Goal: Information Seeking & Learning: Find specific fact

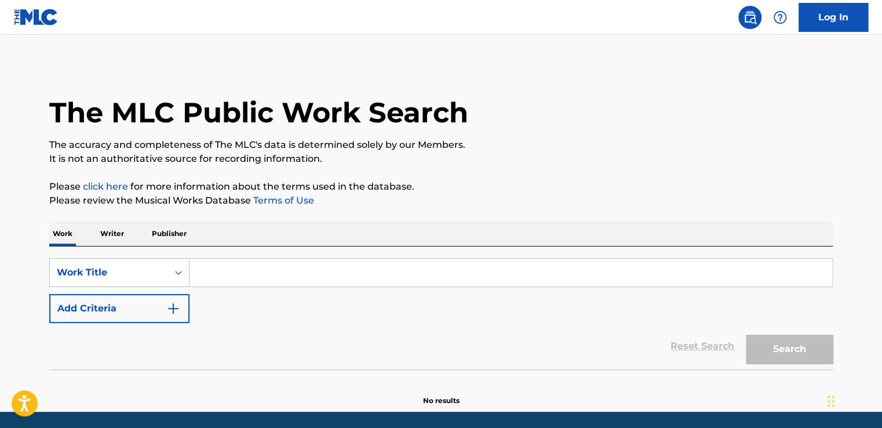
click at [109, 233] on p "Writer" at bounding box center [112, 233] width 31 height 24
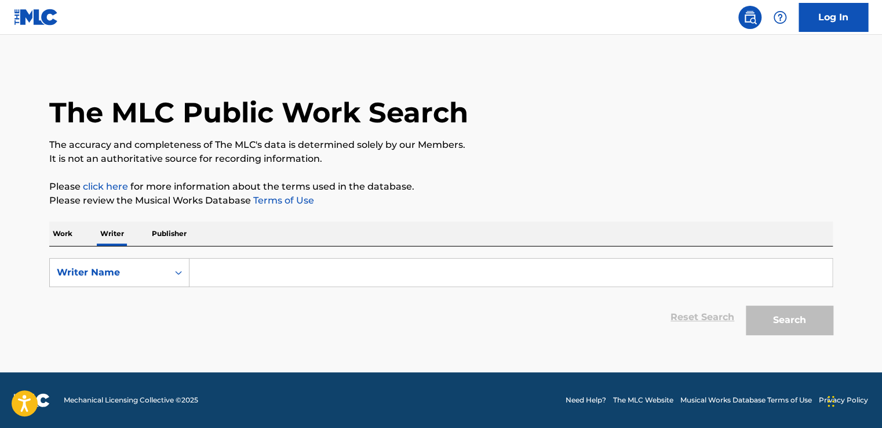
click at [221, 267] on input "Search Form" at bounding box center [511, 273] width 643 height 28
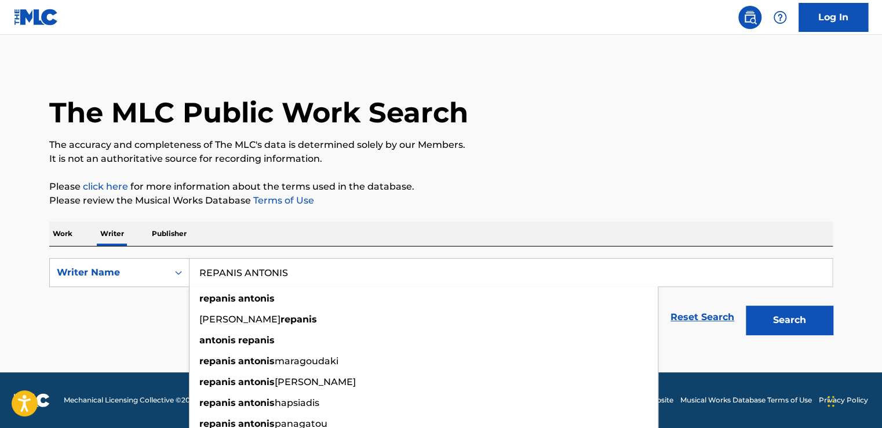
type input "REPANIS ANTONIS"
click at [746, 306] on button "Search" at bounding box center [789, 320] width 87 height 29
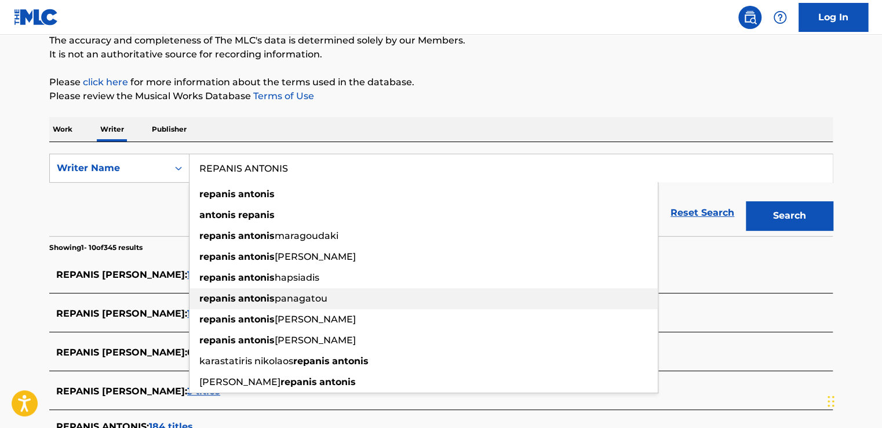
scroll to position [116, 0]
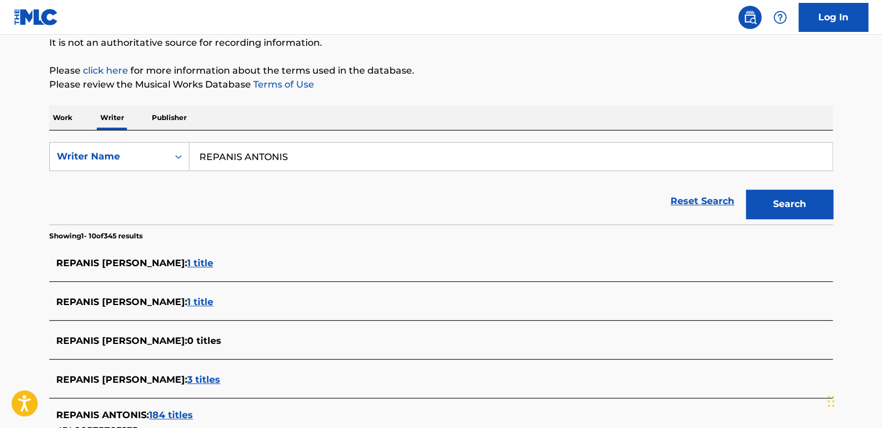
click at [743, 266] on div "REPANIS ANTONIS PANAGATOU : 1 title" at bounding box center [426, 263] width 740 height 14
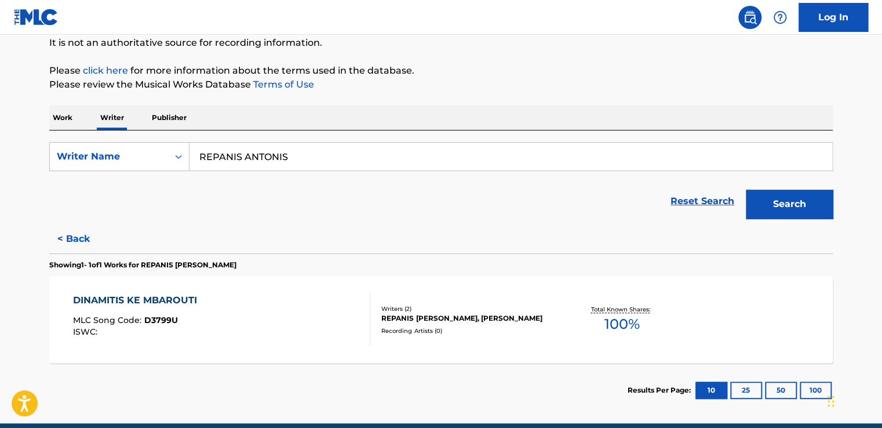
click at [133, 303] on div "DINAMITIS KE MBAROUTI" at bounding box center [138, 300] width 130 height 14
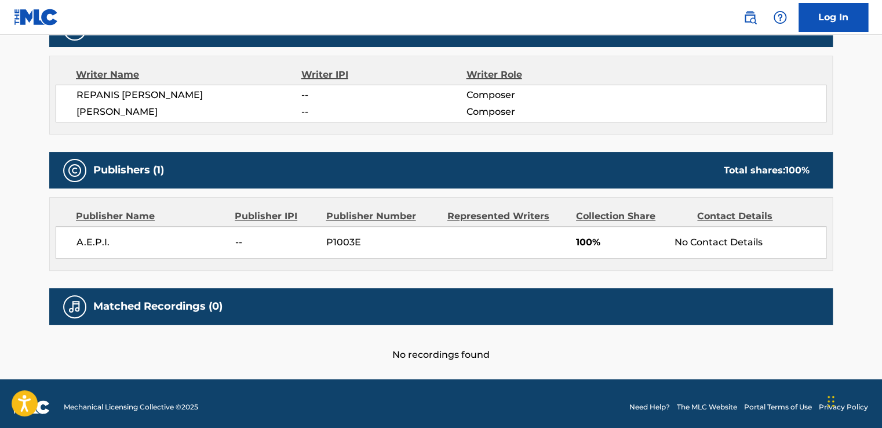
scroll to position [404, 0]
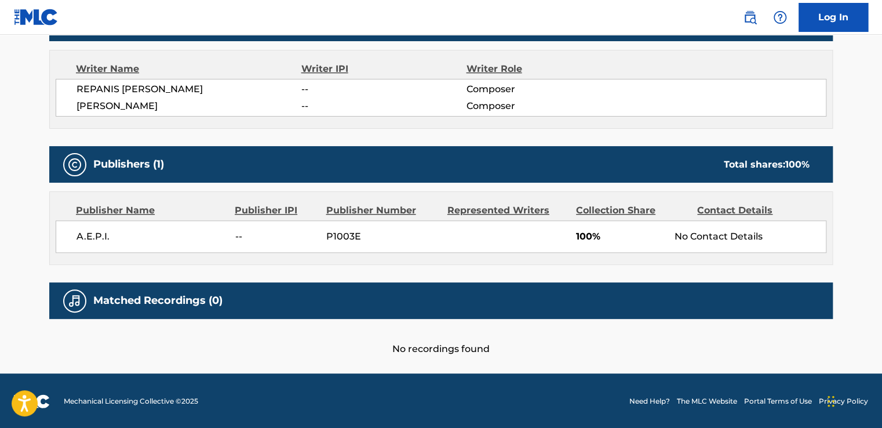
scroll to position [166, 0]
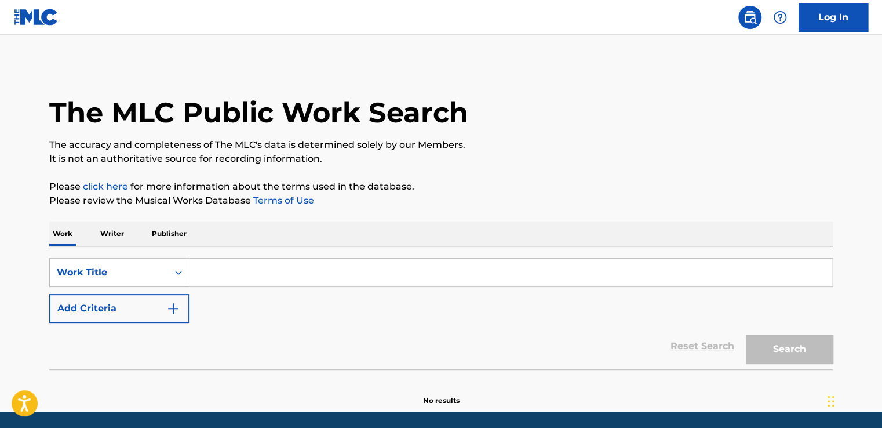
click at [115, 236] on p "Writer" at bounding box center [112, 233] width 31 height 24
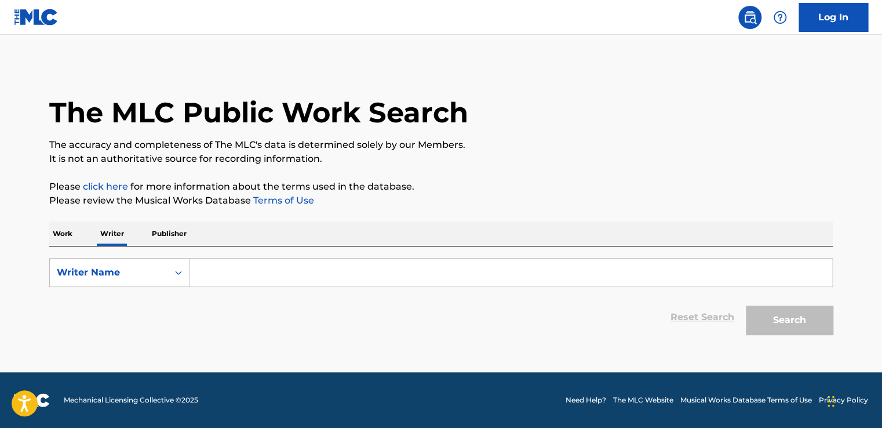
click at [226, 274] on input "Search Form" at bounding box center [511, 273] width 643 height 28
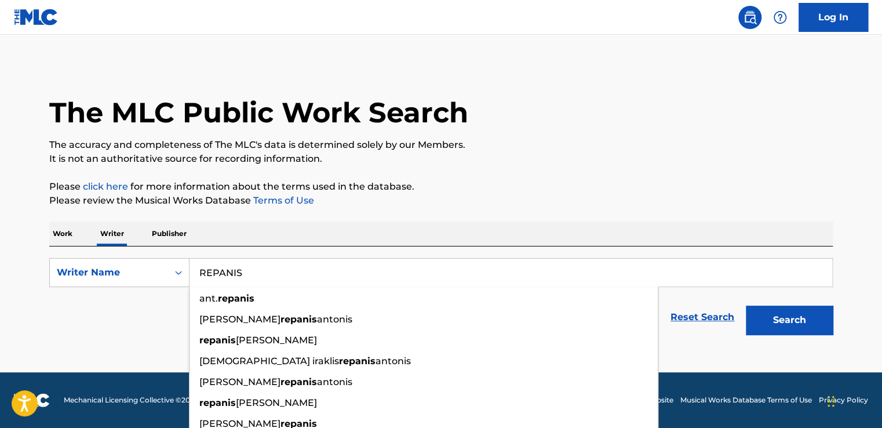
type input "REPANIS"
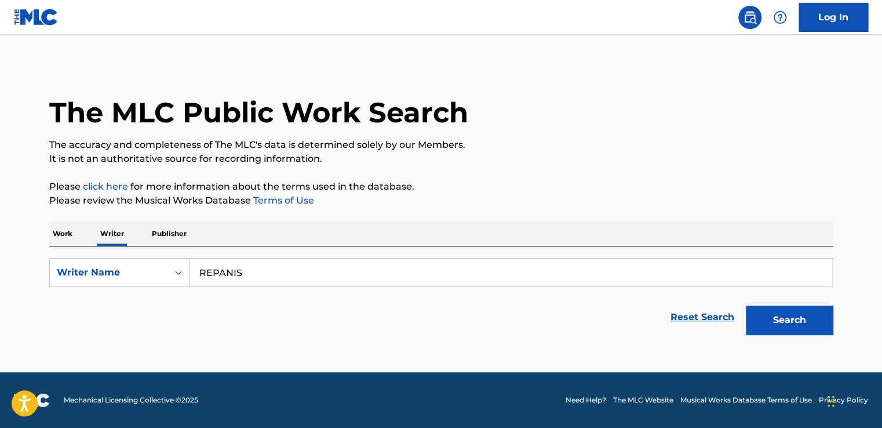
click at [768, 325] on button "Search" at bounding box center [789, 320] width 87 height 29
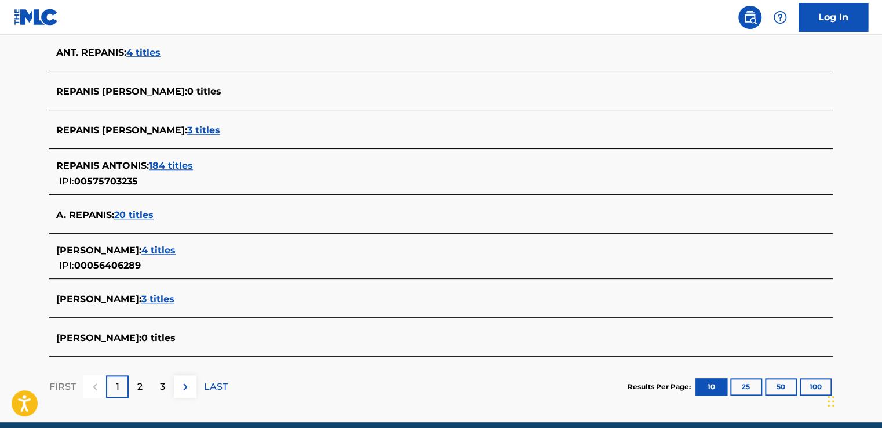
scroll to position [406, 0]
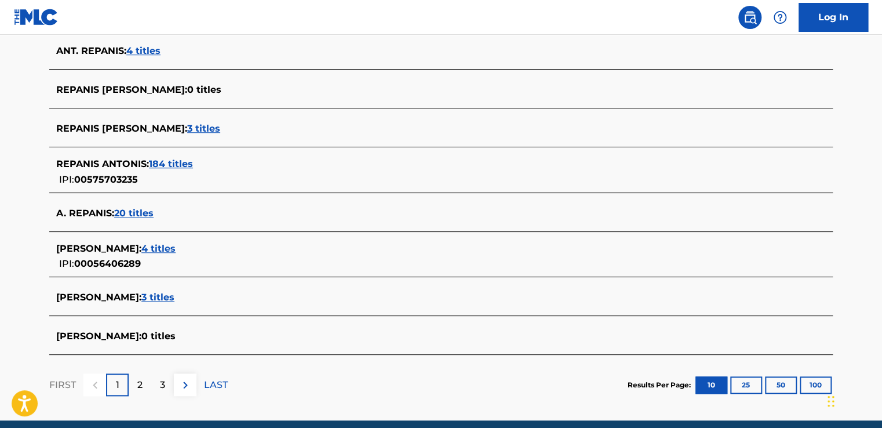
click at [144, 216] on span "20 titles" at bounding box center [133, 213] width 39 height 11
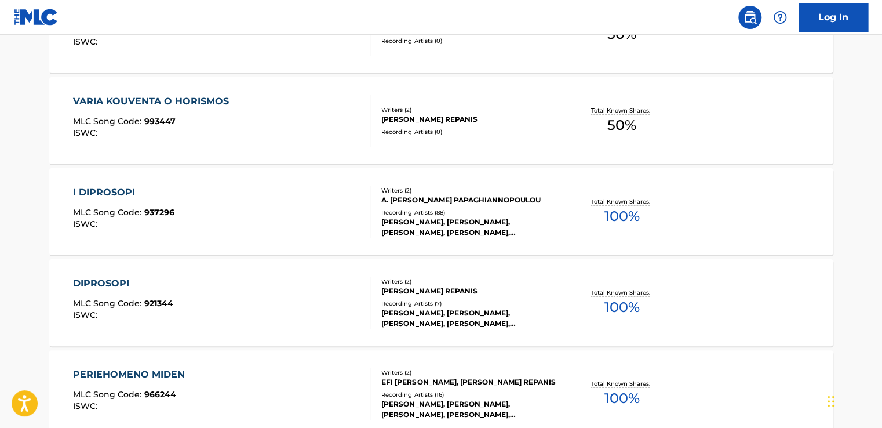
click at [99, 201] on div "I DIPROSOPI MLC Song Code : 937296 ISWC :" at bounding box center [123, 212] width 101 height 52
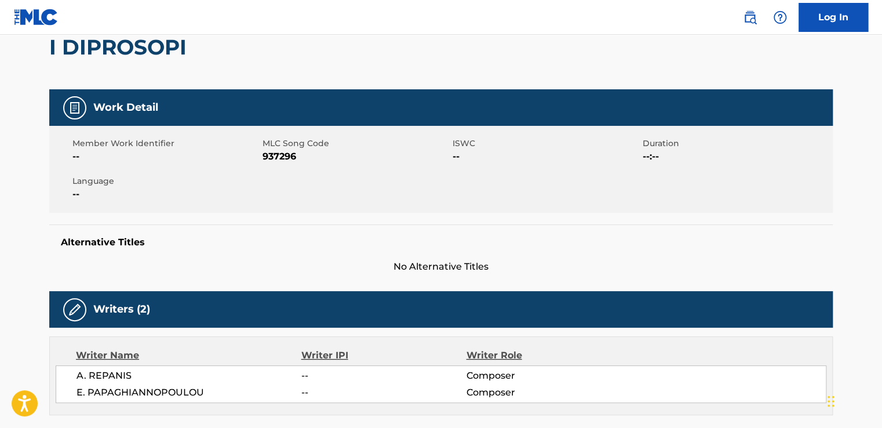
scroll to position [116, 0]
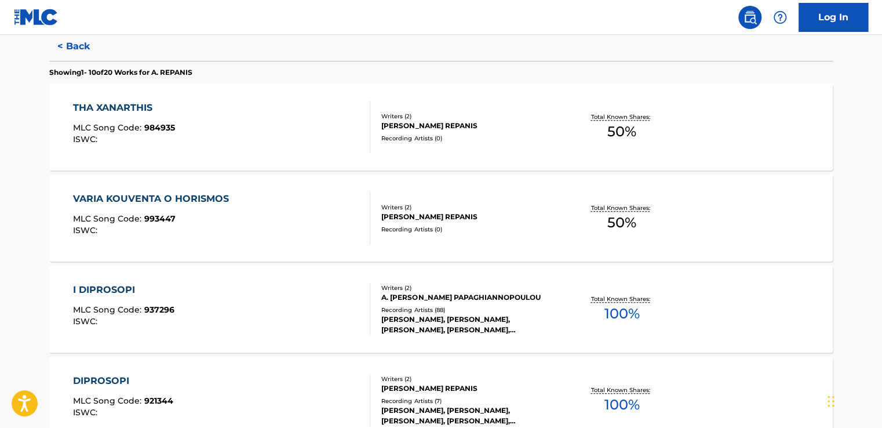
scroll to position [348, 0]
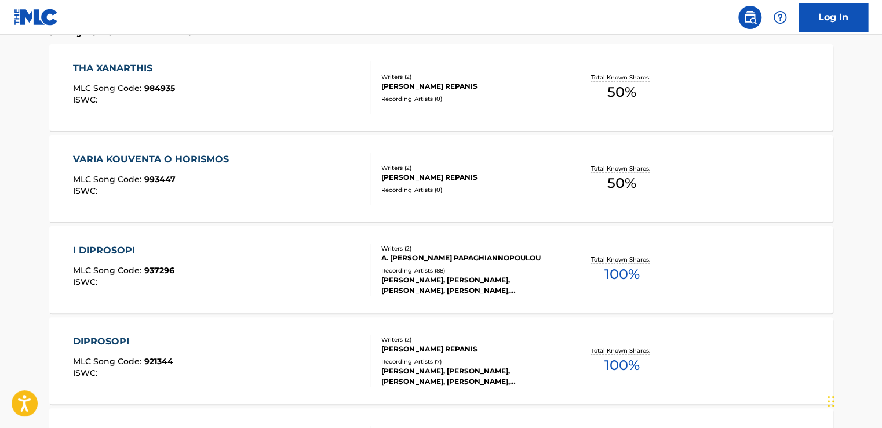
click at [116, 69] on div "THA XANARTHIS" at bounding box center [124, 68] width 102 height 14
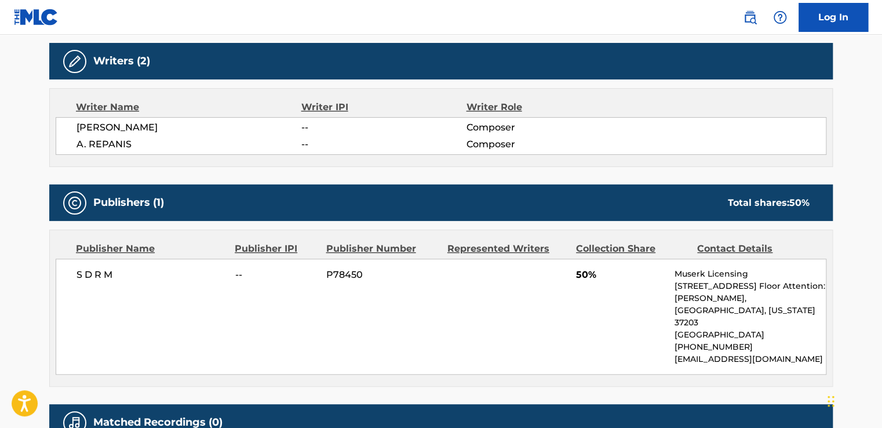
scroll to position [406, 0]
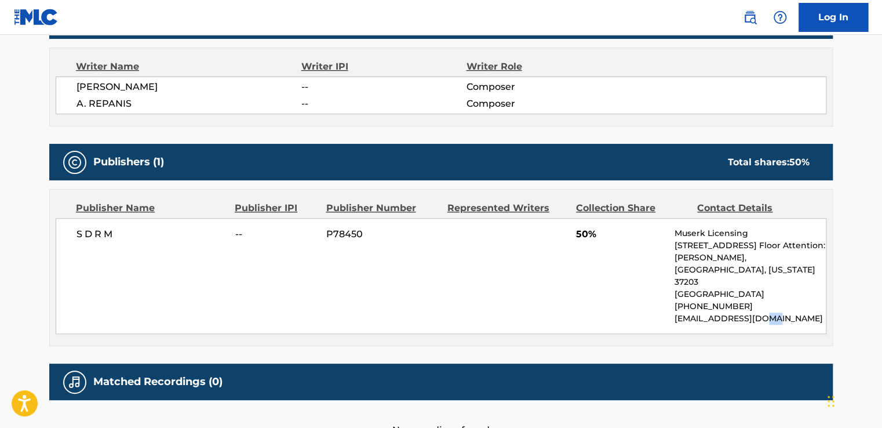
drag, startPoint x: 772, startPoint y: 307, endPoint x: 759, endPoint y: 310, distance: 13.0
click at [759, 312] on p "licensing@muserk.com" at bounding box center [750, 318] width 151 height 12
drag, startPoint x: 759, startPoint y: 310, endPoint x: 768, endPoint y: 309, distance: 8.1
click at [768, 312] on p "licensing@muserk.com" at bounding box center [750, 318] width 151 height 12
click at [770, 312] on p "licensing@muserk.com" at bounding box center [750, 318] width 151 height 12
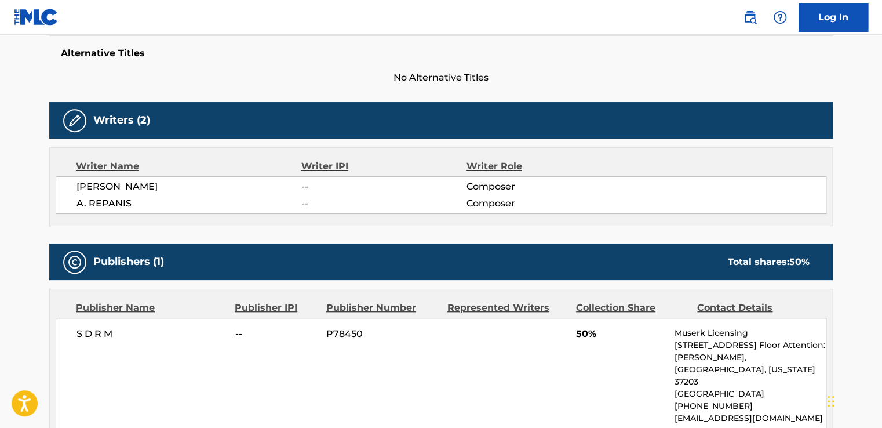
scroll to position [300, 0]
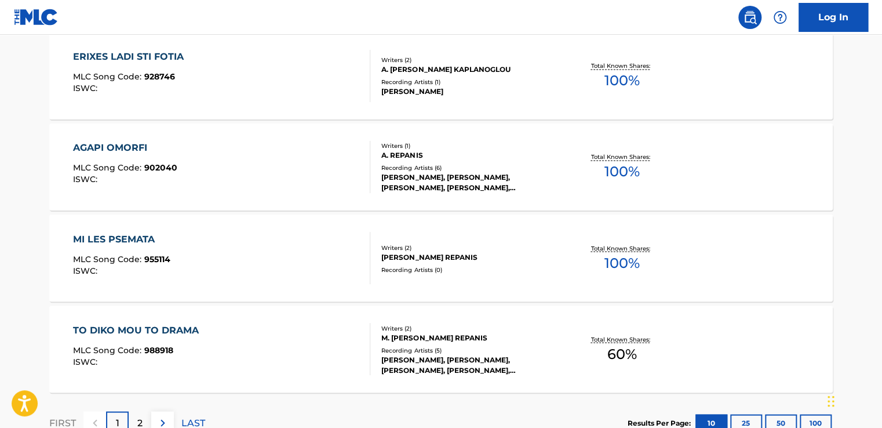
scroll to position [991, 0]
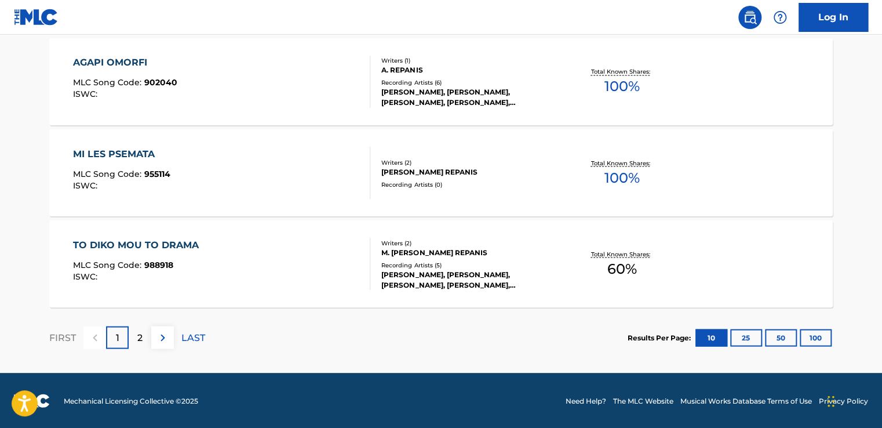
click at [132, 245] on div "TO DIKO MOU TO DRAMA" at bounding box center [139, 245] width 132 height 14
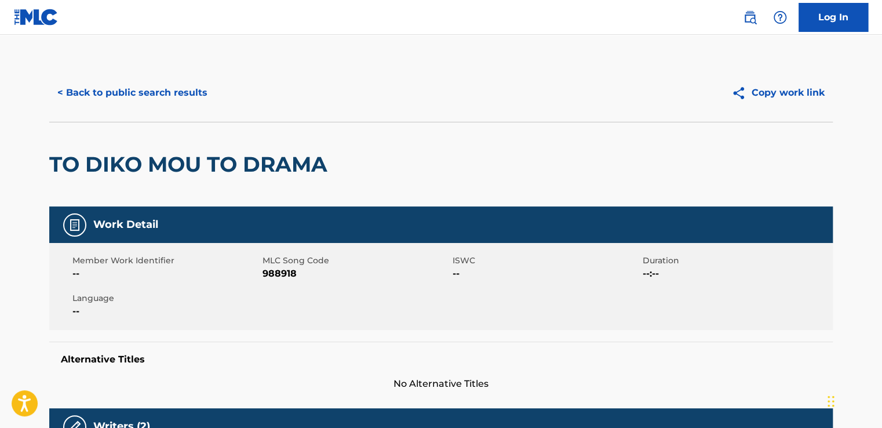
click at [740, 93] on img at bounding box center [742, 93] width 20 height 14
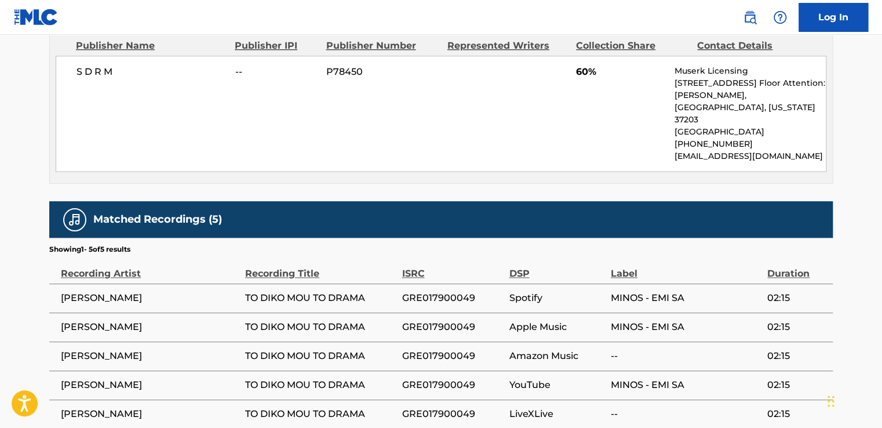
scroll to position [580, 0]
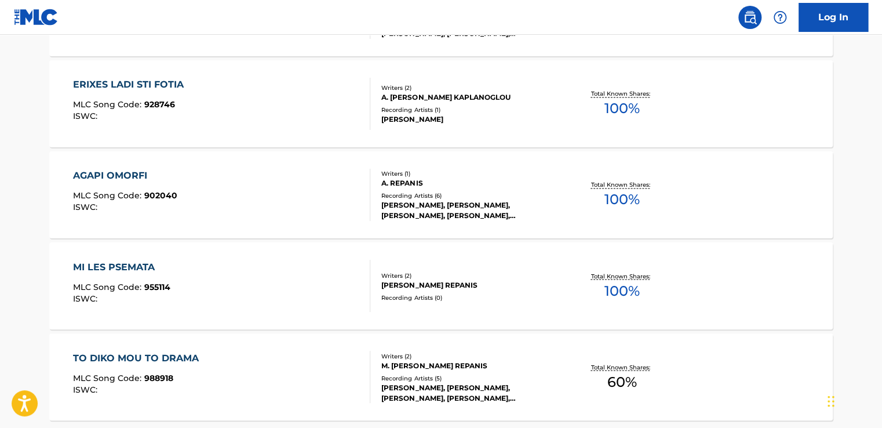
scroll to position [991, 0]
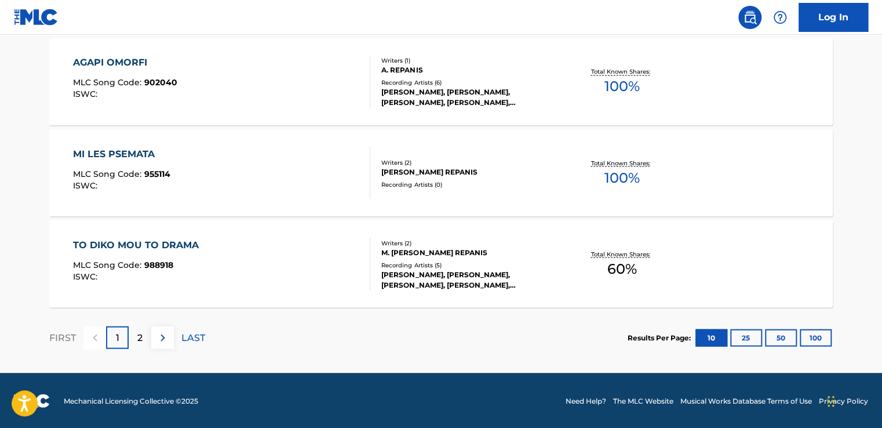
click at [141, 342] on p "2" at bounding box center [139, 337] width 5 height 14
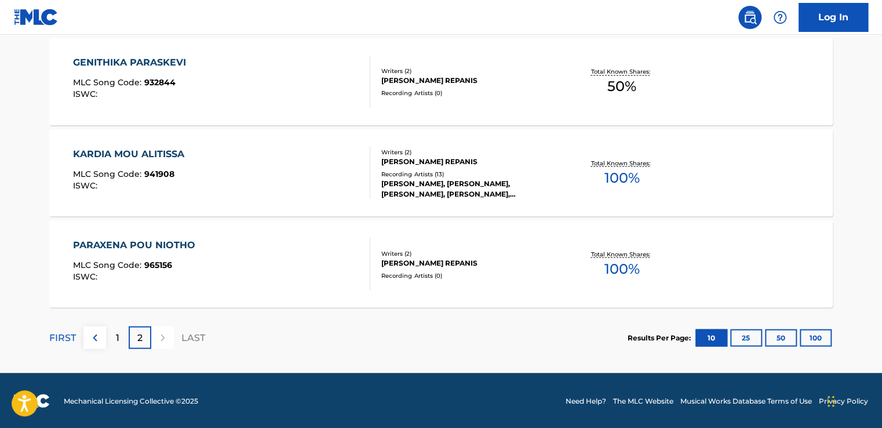
click at [143, 161] on div "KARDIA MOU ALITISSA MLC Song Code : 941908 ISWC :" at bounding box center [131, 173] width 117 height 52
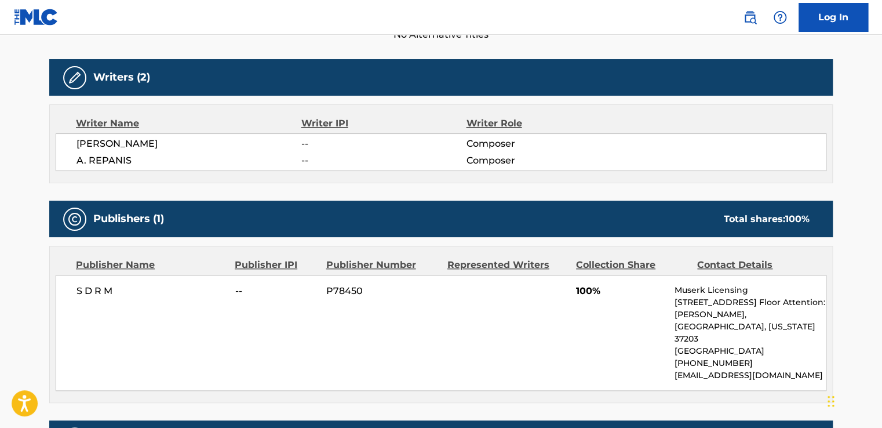
scroll to position [348, 0]
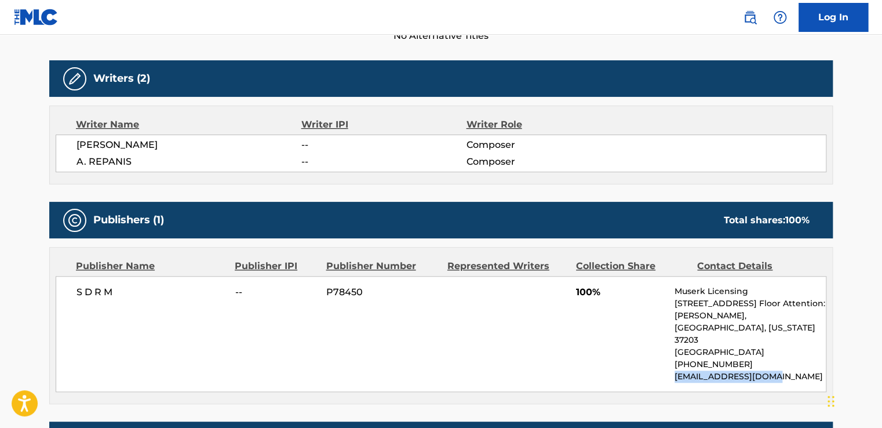
drag, startPoint x: 772, startPoint y: 365, endPoint x: 673, endPoint y: 370, distance: 99.9
click at [673, 370] on div "S D R M -- P78450 100% Muserk Licensing 818 18th Ave S, Unit 10th Floor Attenti…" at bounding box center [441, 334] width 771 height 116
drag, startPoint x: 673, startPoint y: 370, endPoint x: 682, endPoint y: 368, distance: 10.3
copy p "licensing@muserk.com"
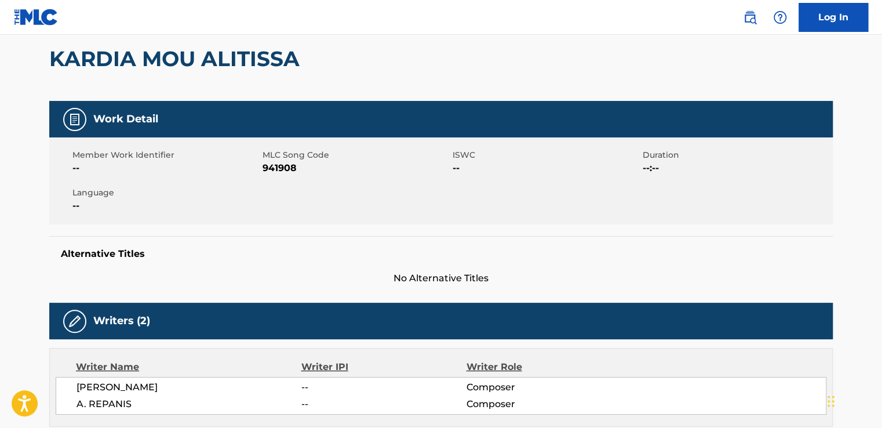
scroll to position [62, 0]
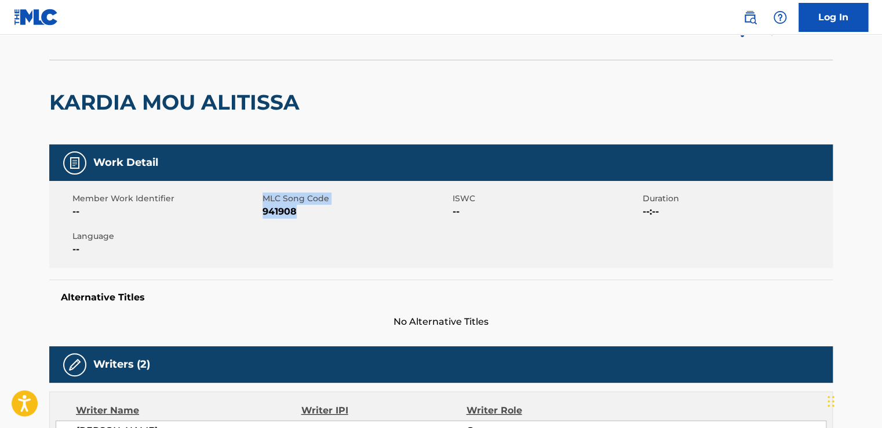
drag, startPoint x: 296, startPoint y: 215, endPoint x: 260, endPoint y: 213, distance: 36.6
click at [260, 213] on div "Member Work Identifier -- MLC Song Code 941908 ISWC -- Duration --:-- Language …" at bounding box center [441, 224] width 784 height 87
drag, startPoint x: 260, startPoint y: 213, endPoint x: 302, endPoint y: 226, distance: 44.0
click at [302, 226] on div "Member Work Identifier -- MLC Song Code 941908 ISWC -- Duration --:-- Language …" at bounding box center [441, 224] width 784 height 87
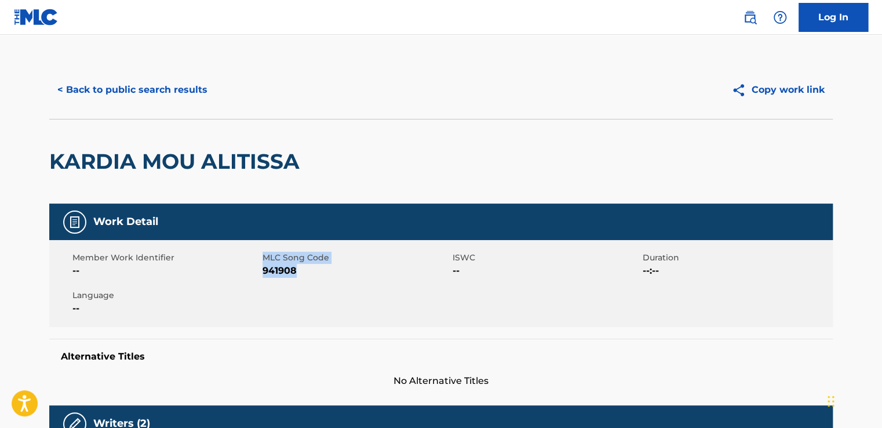
scroll to position [0, 0]
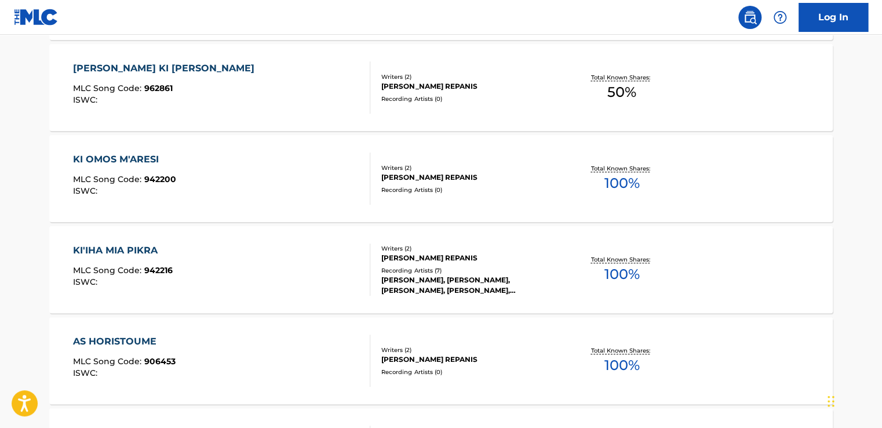
scroll to position [299, 0]
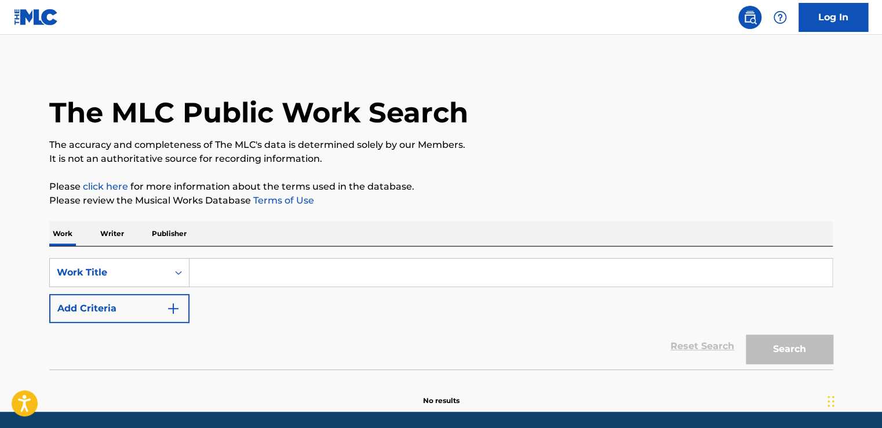
click at [117, 234] on p "Writer" at bounding box center [112, 233] width 31 height 24
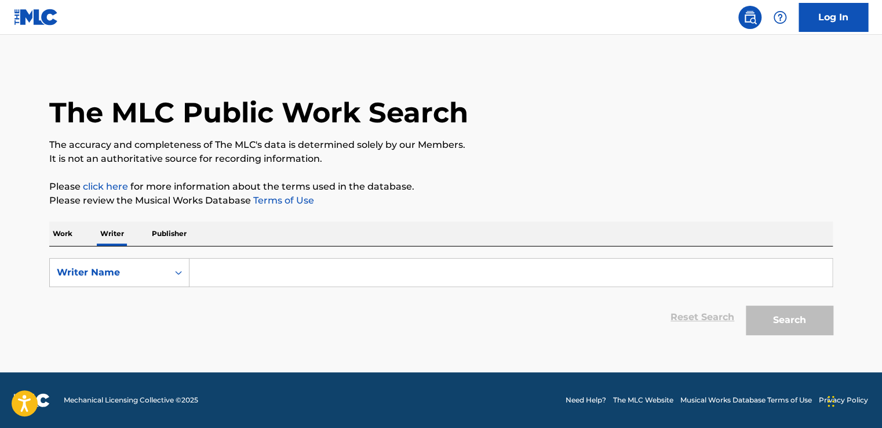
click at [227, 267] on input "Search Form" at bounding box center [511, 273] width 643 height 28
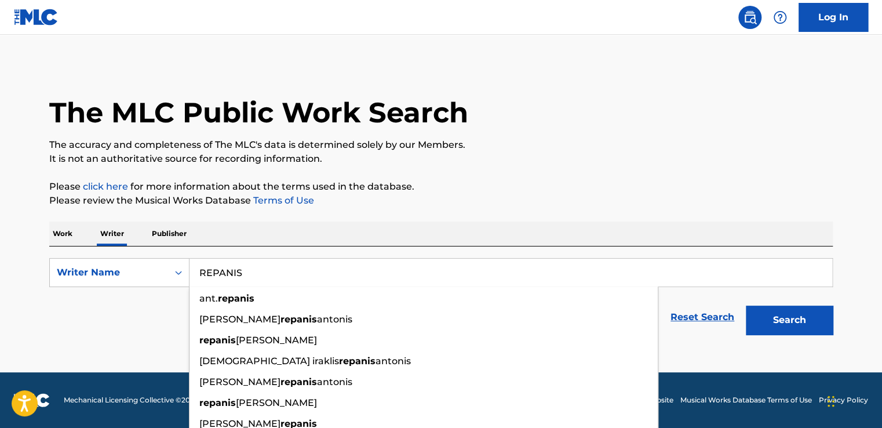
type input "REPANIS"
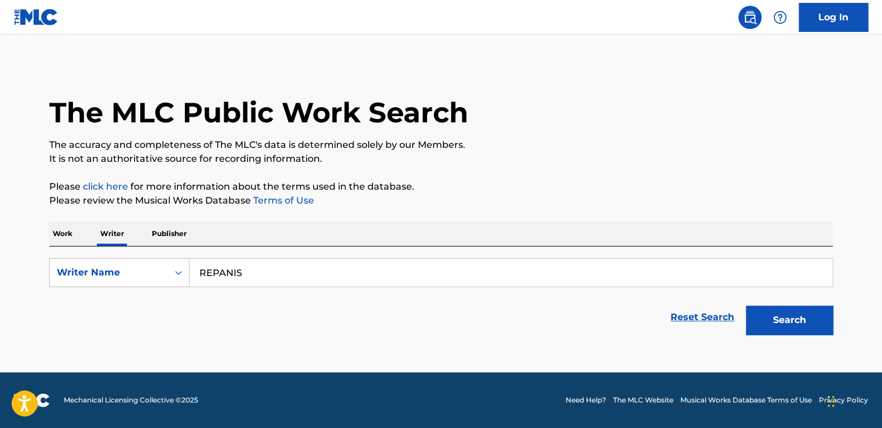
click at [783, 321] on button "Search" at bounding box center [789, 320] width 87 height 29
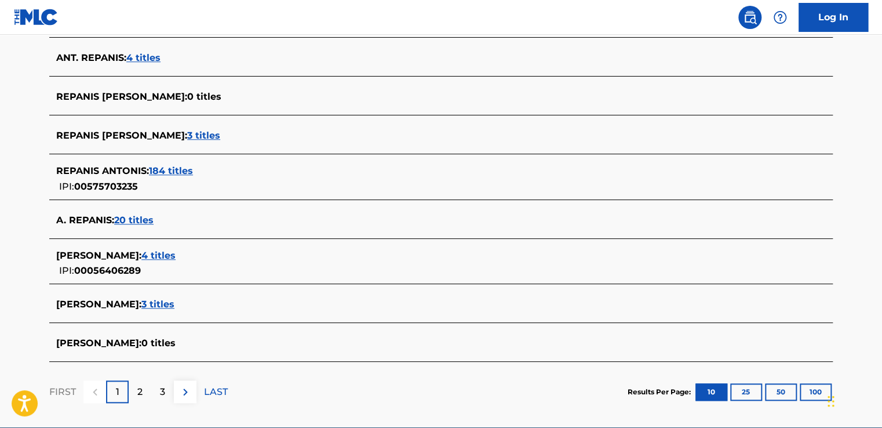
scroll to position [406, 0]
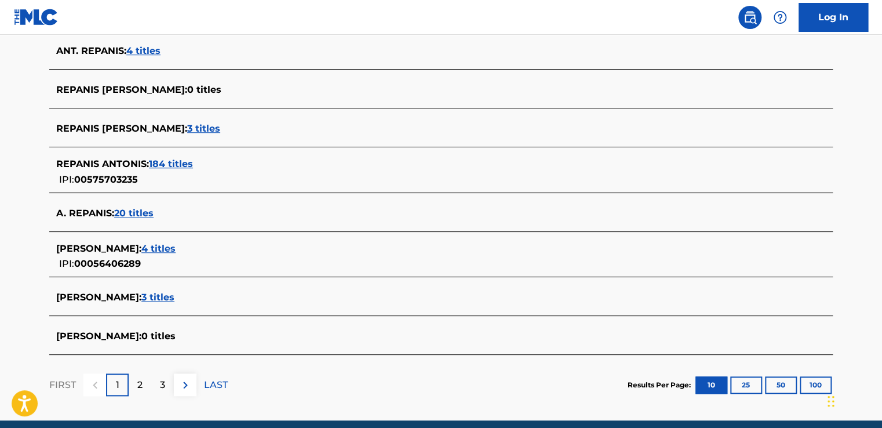
click at [220, 129] on span "3 titles" at bounding box center [203, 128] width 33 height 11
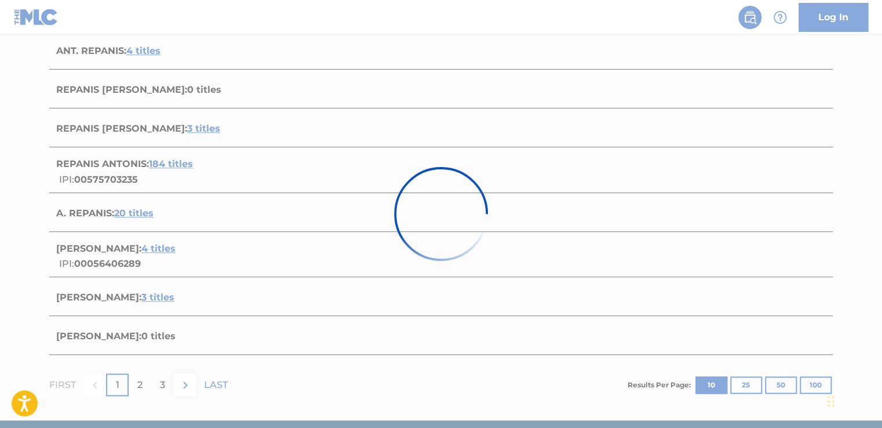
scroll to position [348, 0]
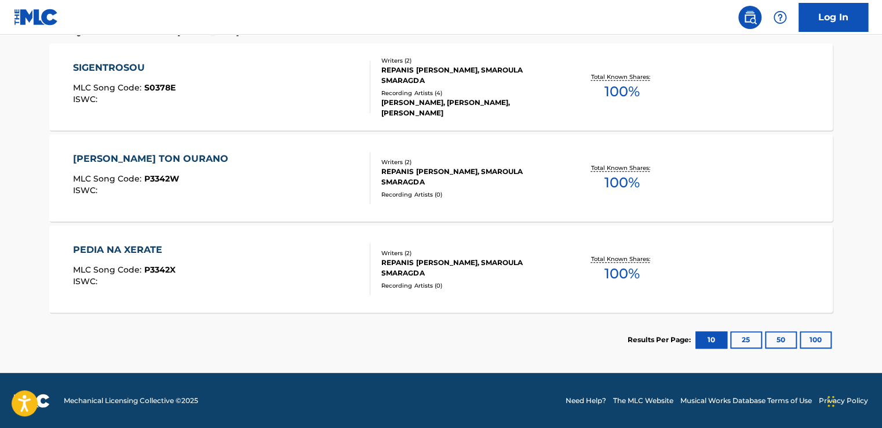
click at [117, 252] on div "PEDIA NA XERATE" at bounding box center [124, 250] width 103 height 14
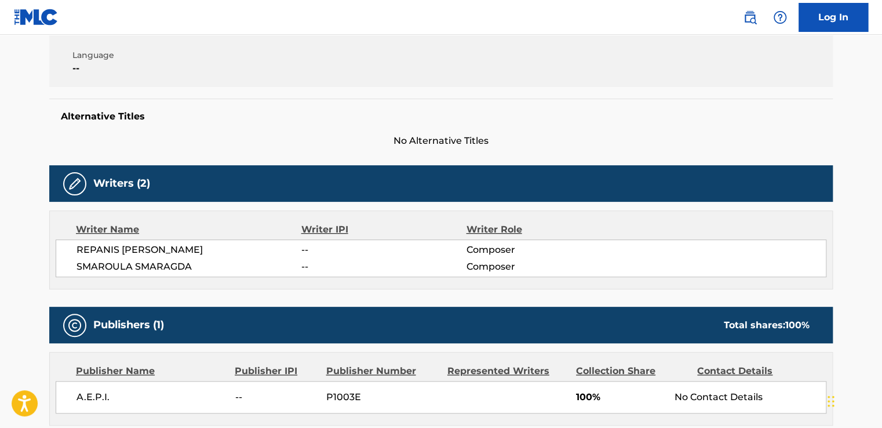
scroll to position [290, 0]
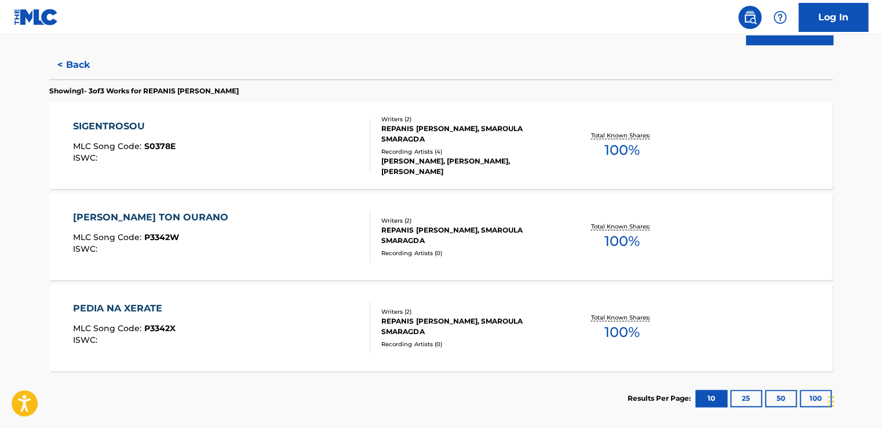
click at [126, 124] on div "SIGENTROSOU" at bounding box center [124, 126] width 103 height 14
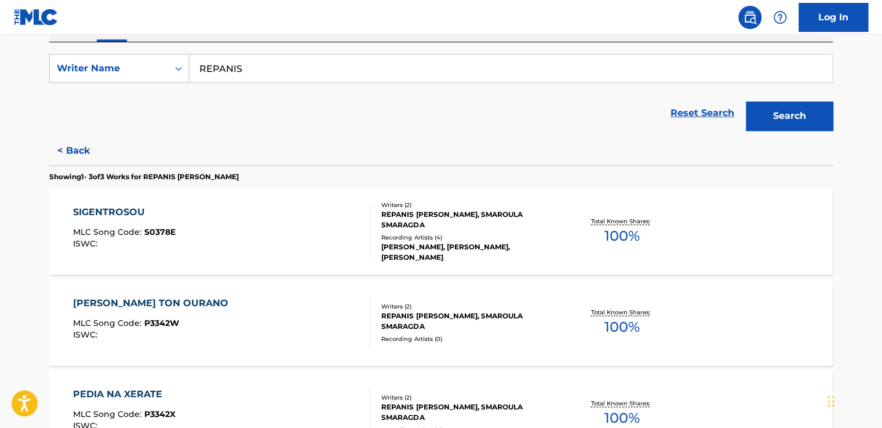
scroll to position [241, 0]
